Goal: Task Accomplishment & Management: Use online tool/utility

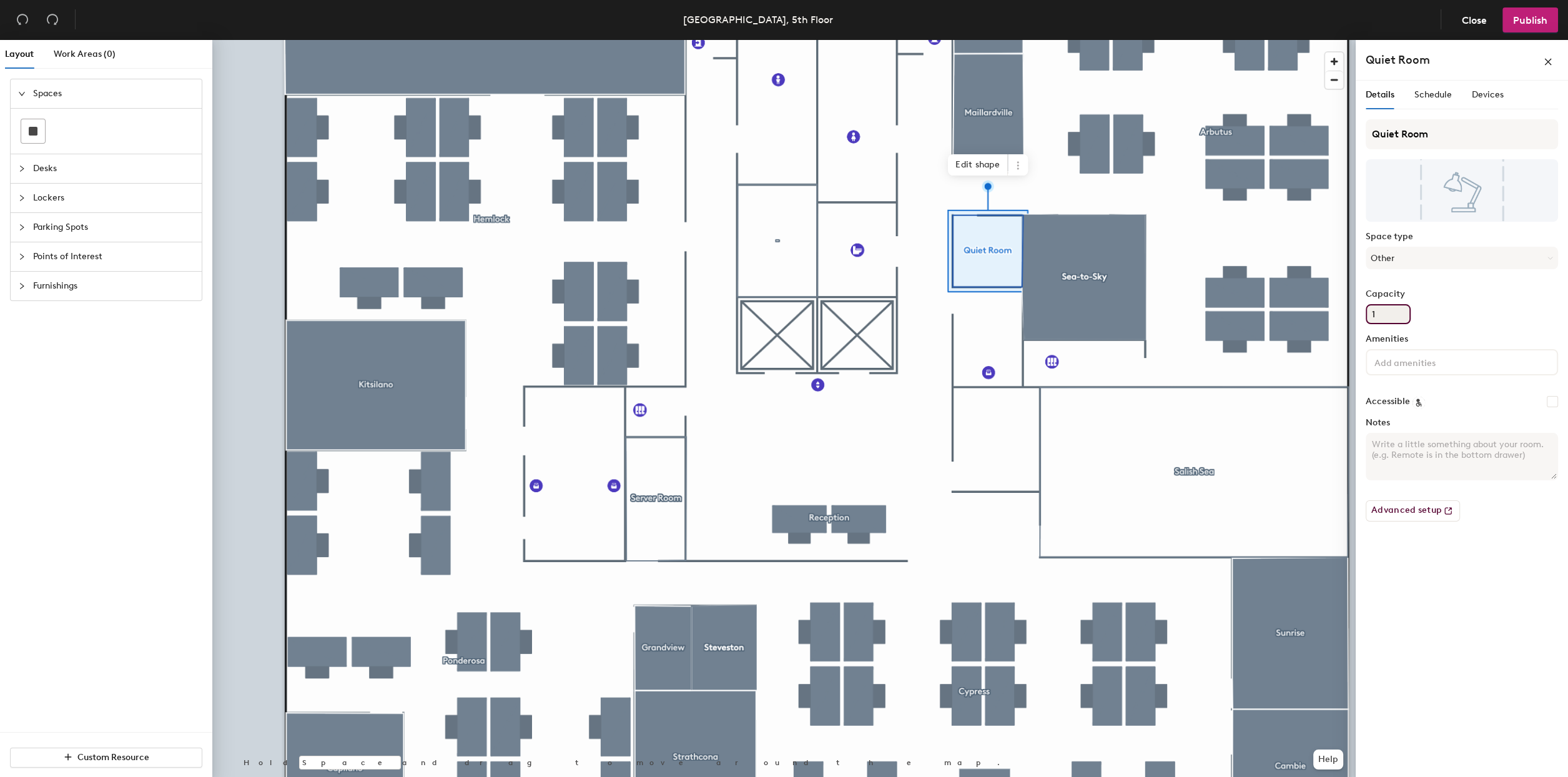
click at [1402, 317] on input "1" at bounding box center [1388, 313] width 45 height 20
click at [1404, 313] on input "Capacity" at bounding box center [1388, 313] width 45 height 20
type input "2"
drag, startPoint x: 1437, startPoint y: 300, endPoint x: 1446, endPoint y: 299, distance: 9.1
click at [1438, 300] on div "Capacity 2" at bounding box center [1461, 306] width 192 height 35
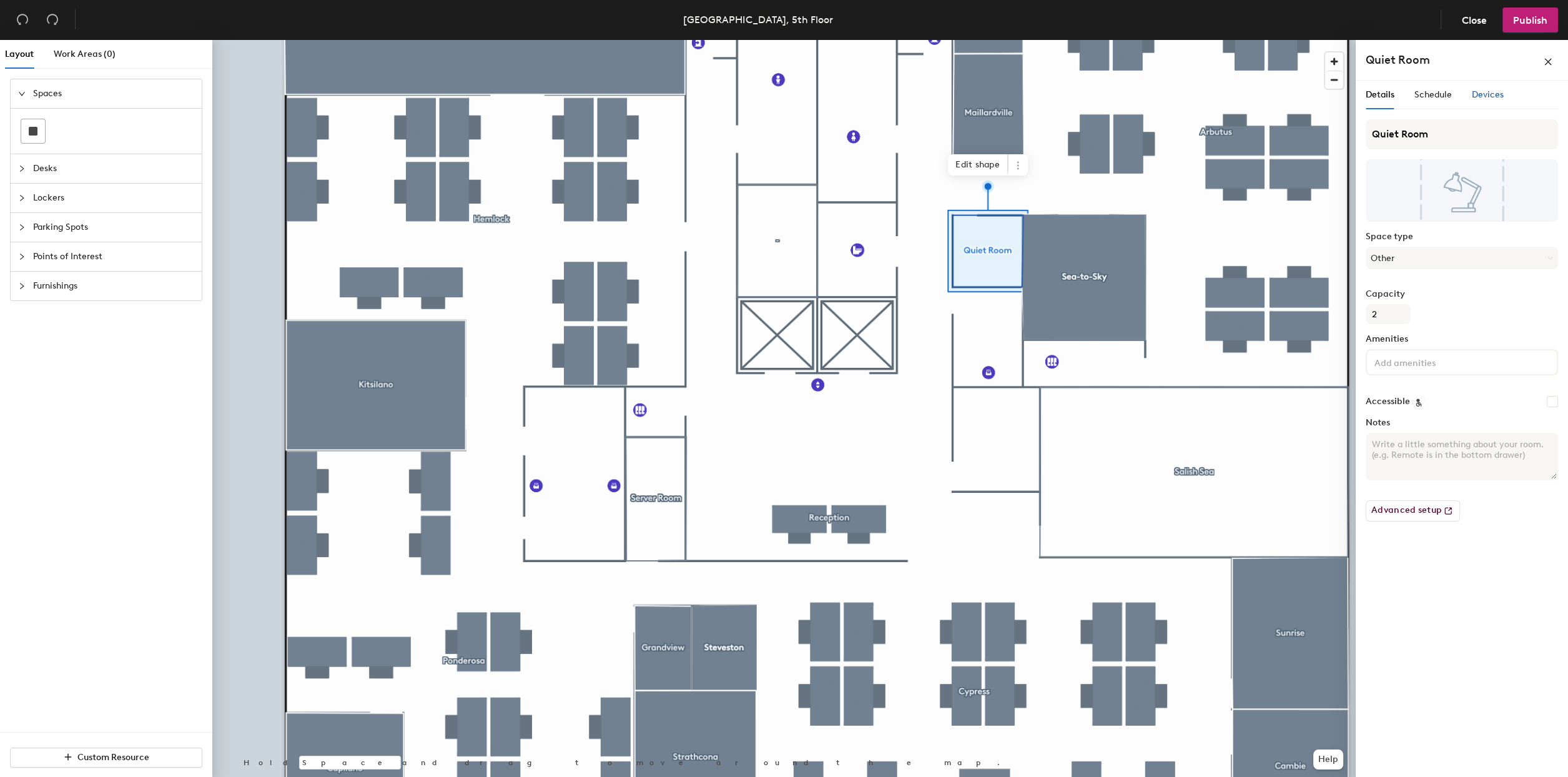
click at [1491, 93] on span "Devices" at bounding box center [1488, 94] width 32 height 10
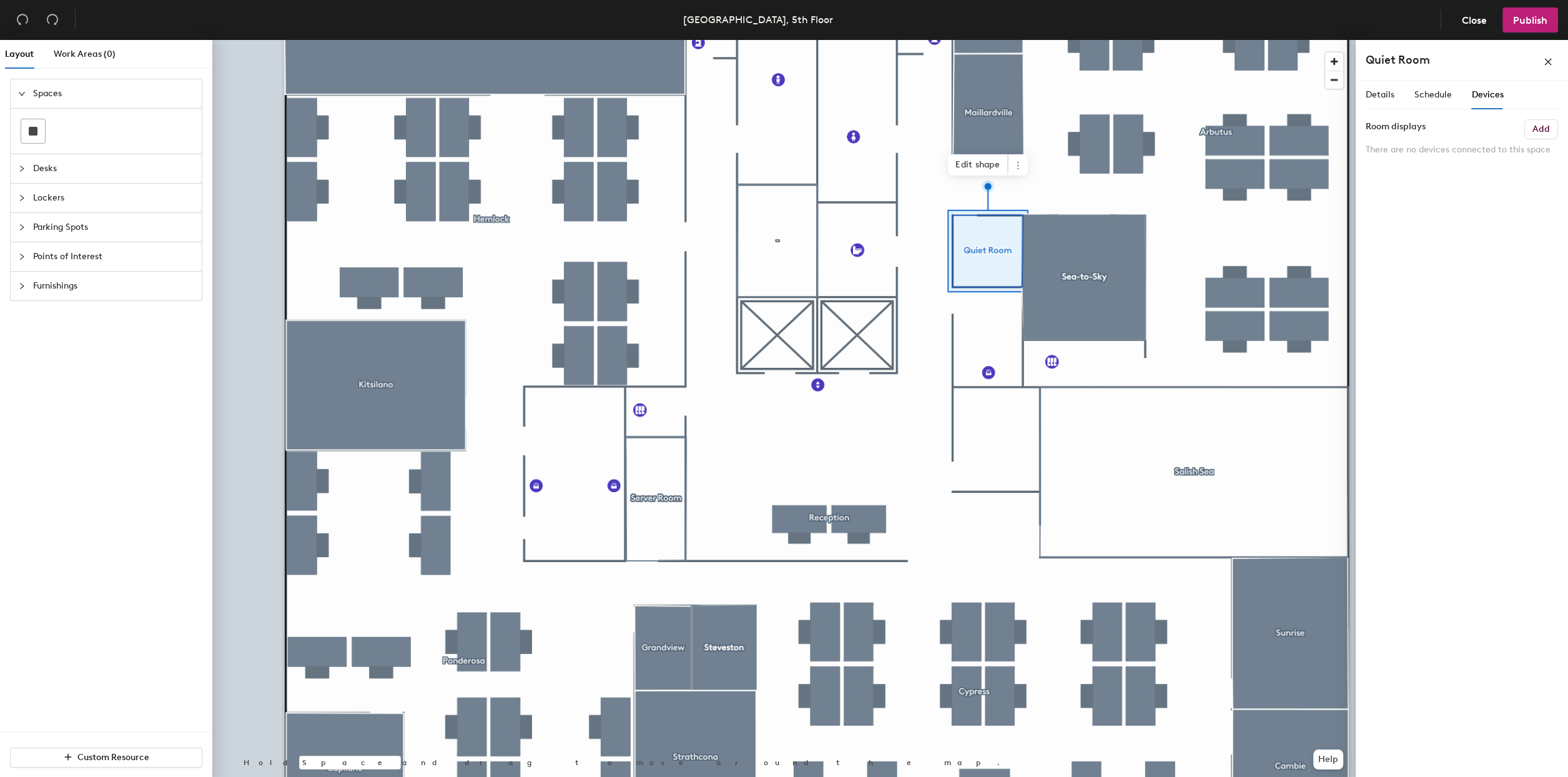
click at [1537, 135] on h6 "Add" at bounding box center [1540, 129] width 18 height 10
click at [1539, 21] on span "Publish" at bounding box center [1530, 20] width 35 height 12
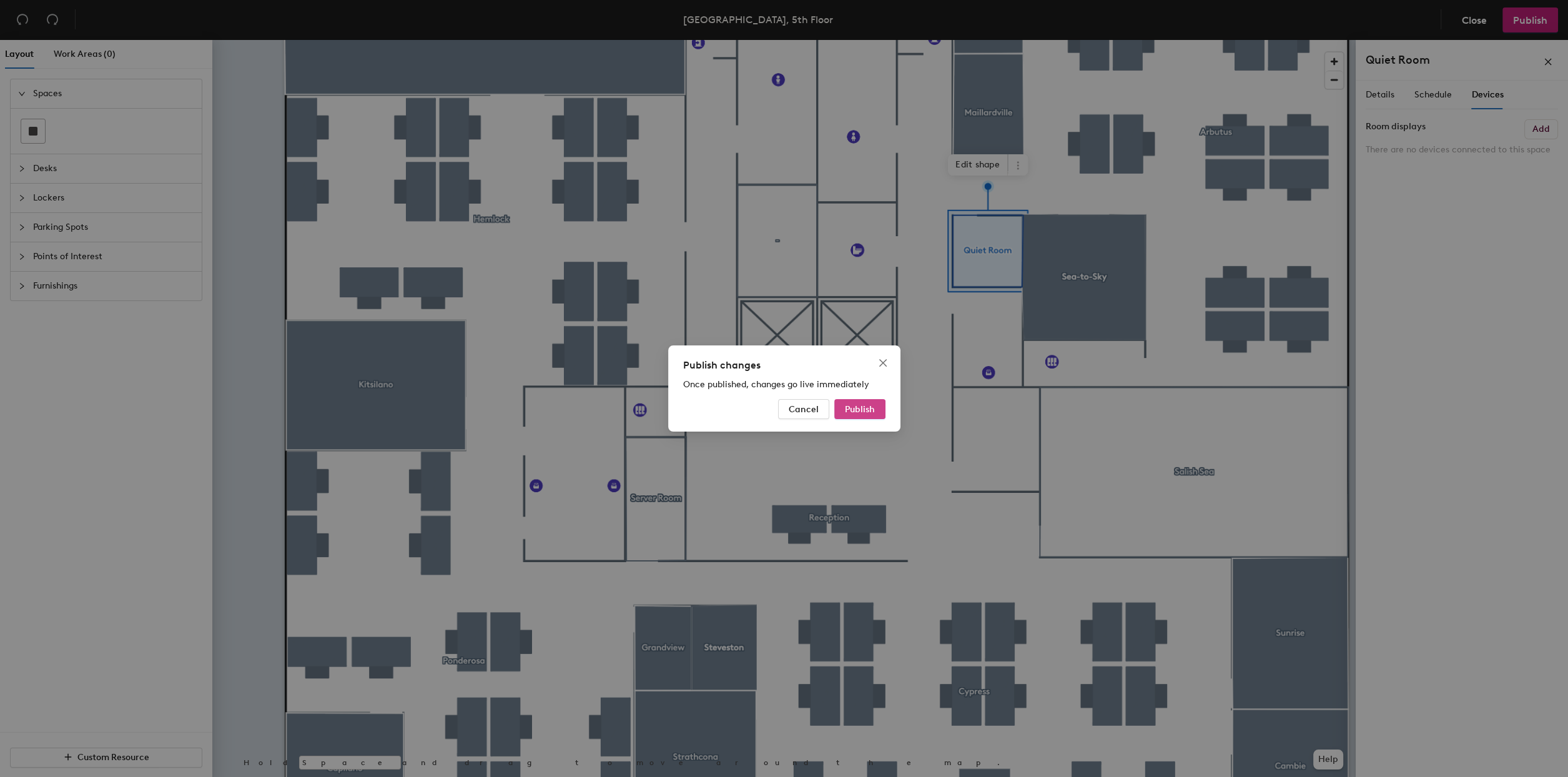
click at [848, 416] on button "Publish" at bounding box center [860, 409] width 51 height 20
